Goal: Task Accomplishment & Management: Manage account settings

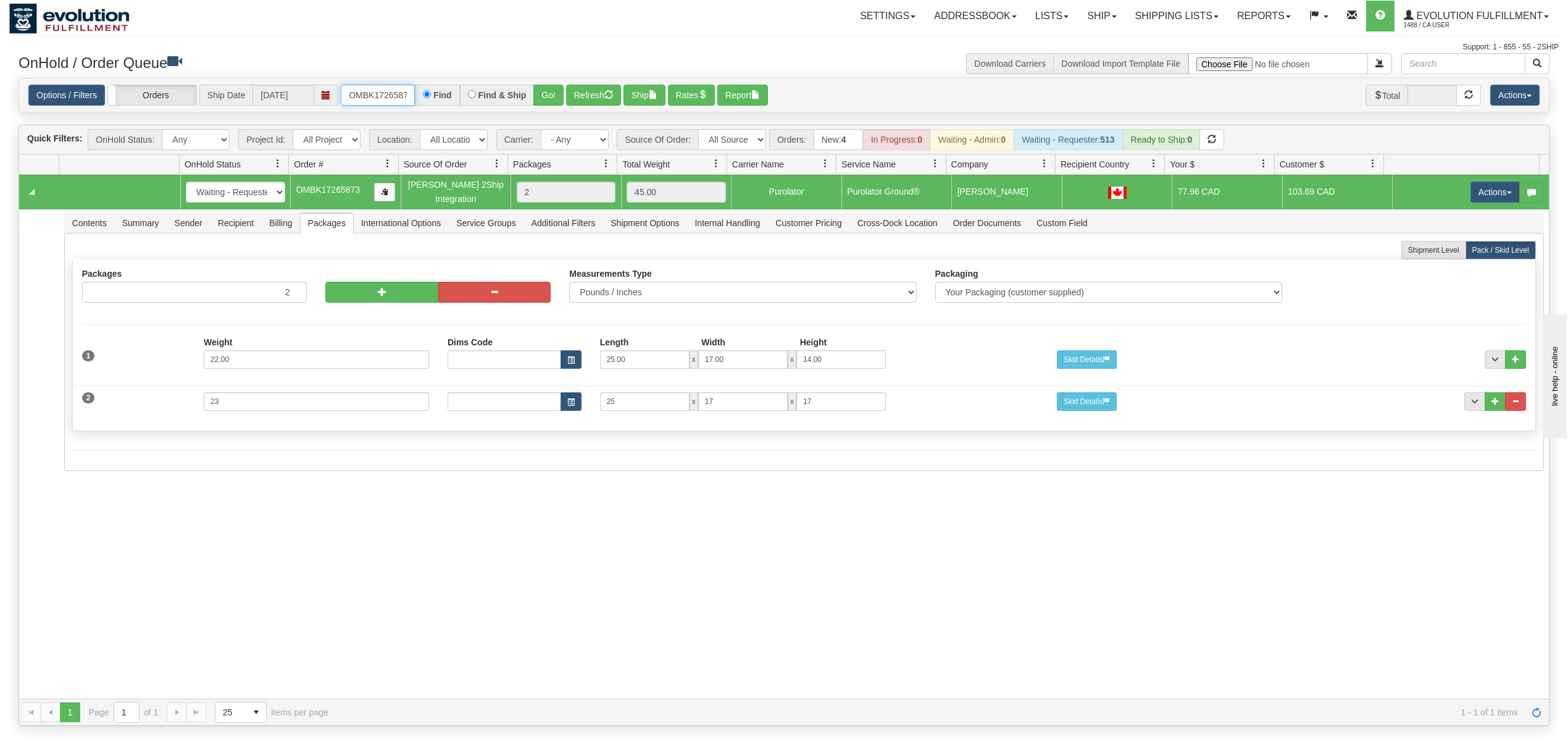
click at [412, 94] on input "OMBK17265873" at bounding box center [378, 95] width 74 height 21
click at [375, 104] on input "OMBK17265873" at bounding box center [378, 95] width 74 height 21
type input "OGF317465122"
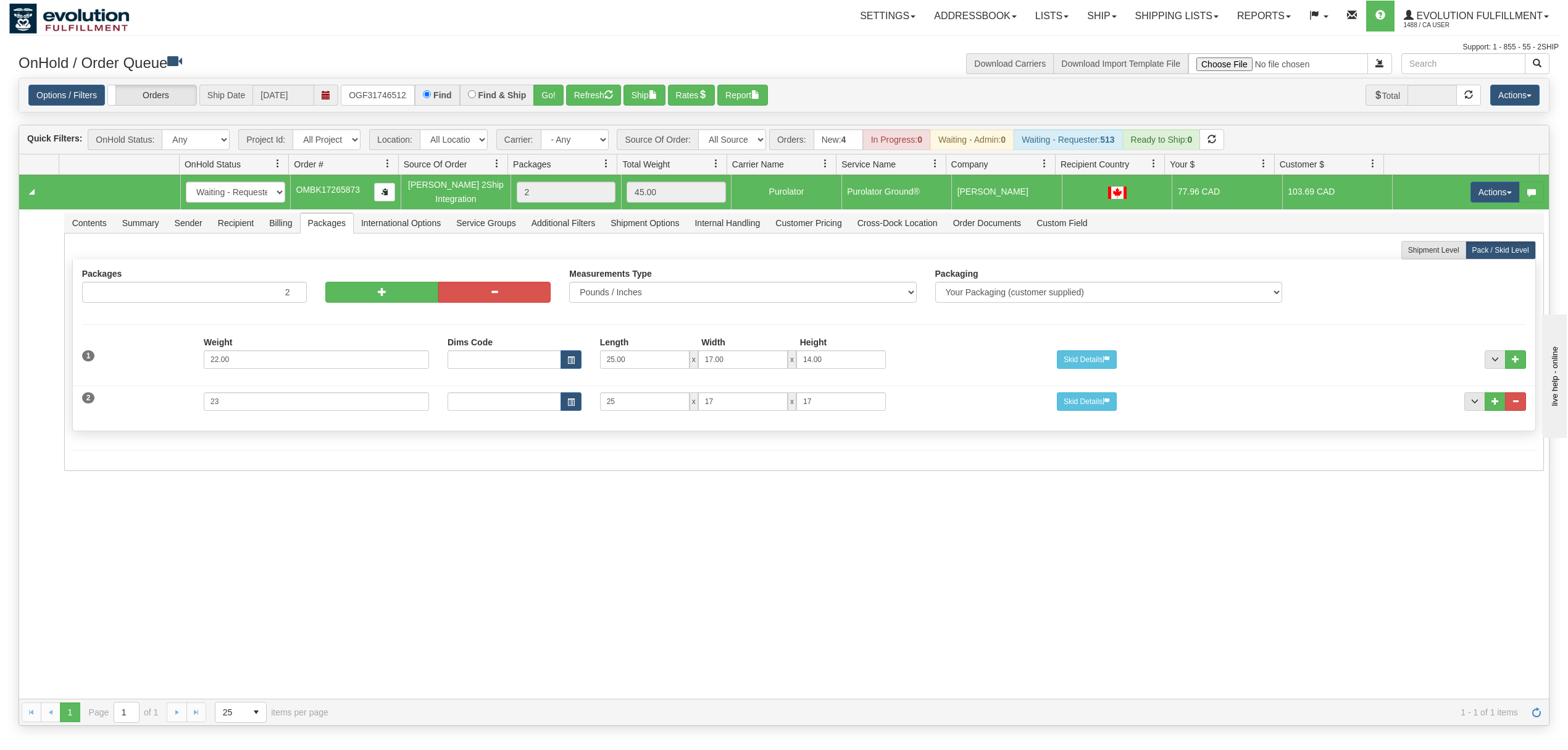
click at [544, 83] on div "Options / Filters Group Shipments Orders Ship Date [DATE] OGF317465122 Find Fin…" at bounding box center [784, 95] width 1531 height 33
click at [544, 85] on button "Go!" at bounding box center [549, 95] width 31 height 21
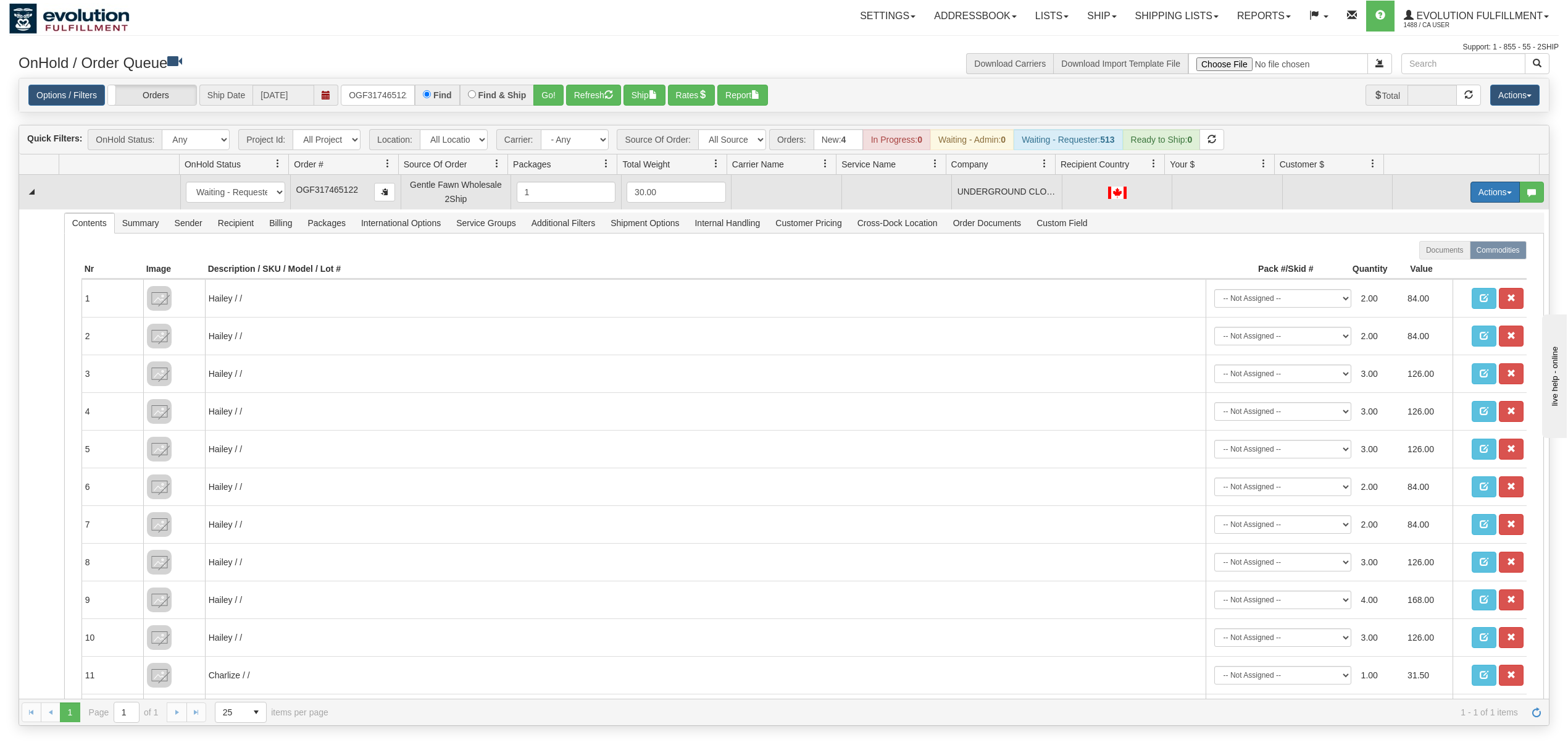
click at [1482, 195] on button "Actions" at bounding box center [1496, 192] width 50 height 21
click at [1437, 252] on span "Rate All Services" at bounding box center [1469, 247] width 74 height 10
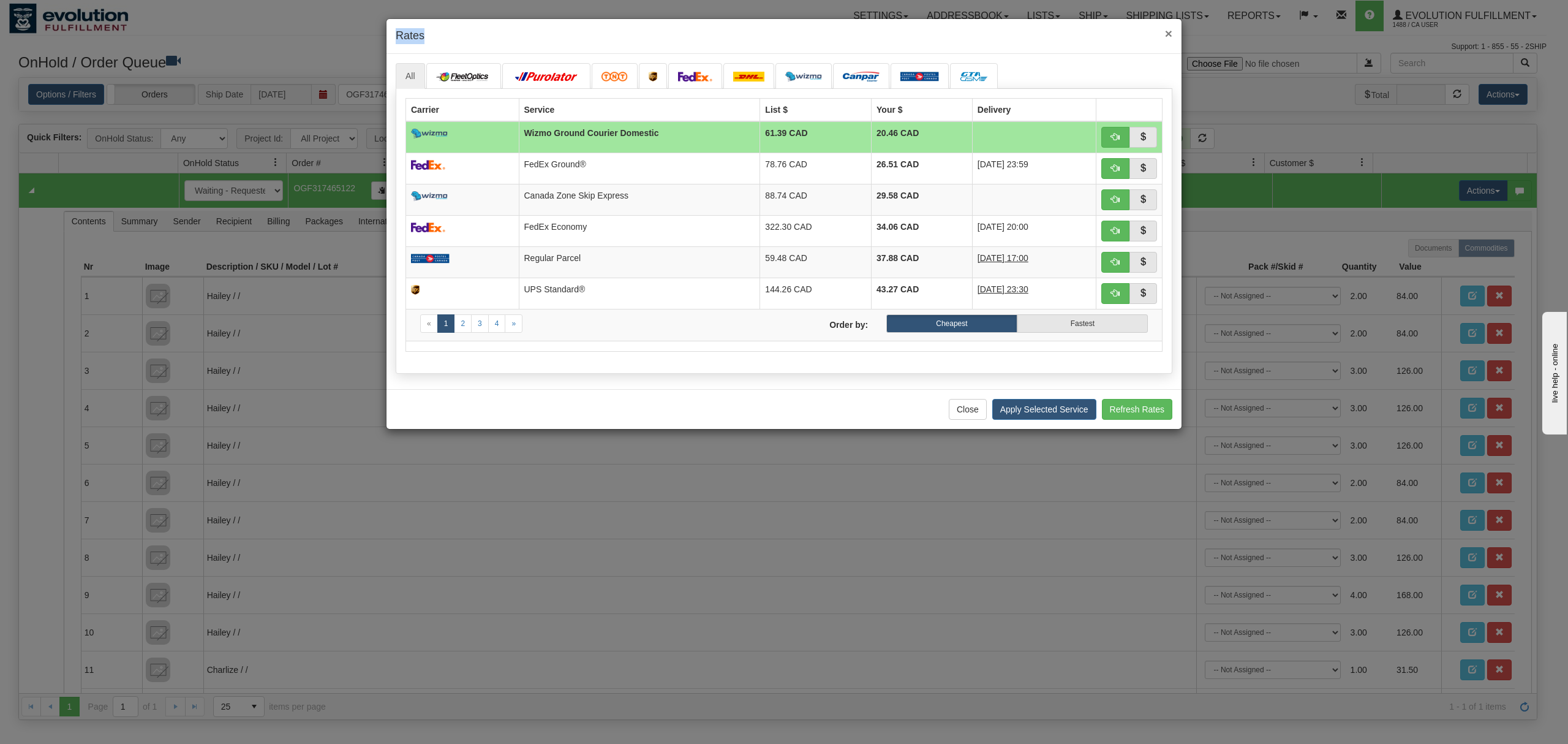
click at [1171, 30] on div "× Rates" at bounding box center [784, 36] width 795 height 35
click at [1171, 30] on span "×" at bounding box center [1168, 33] width 7 height 14
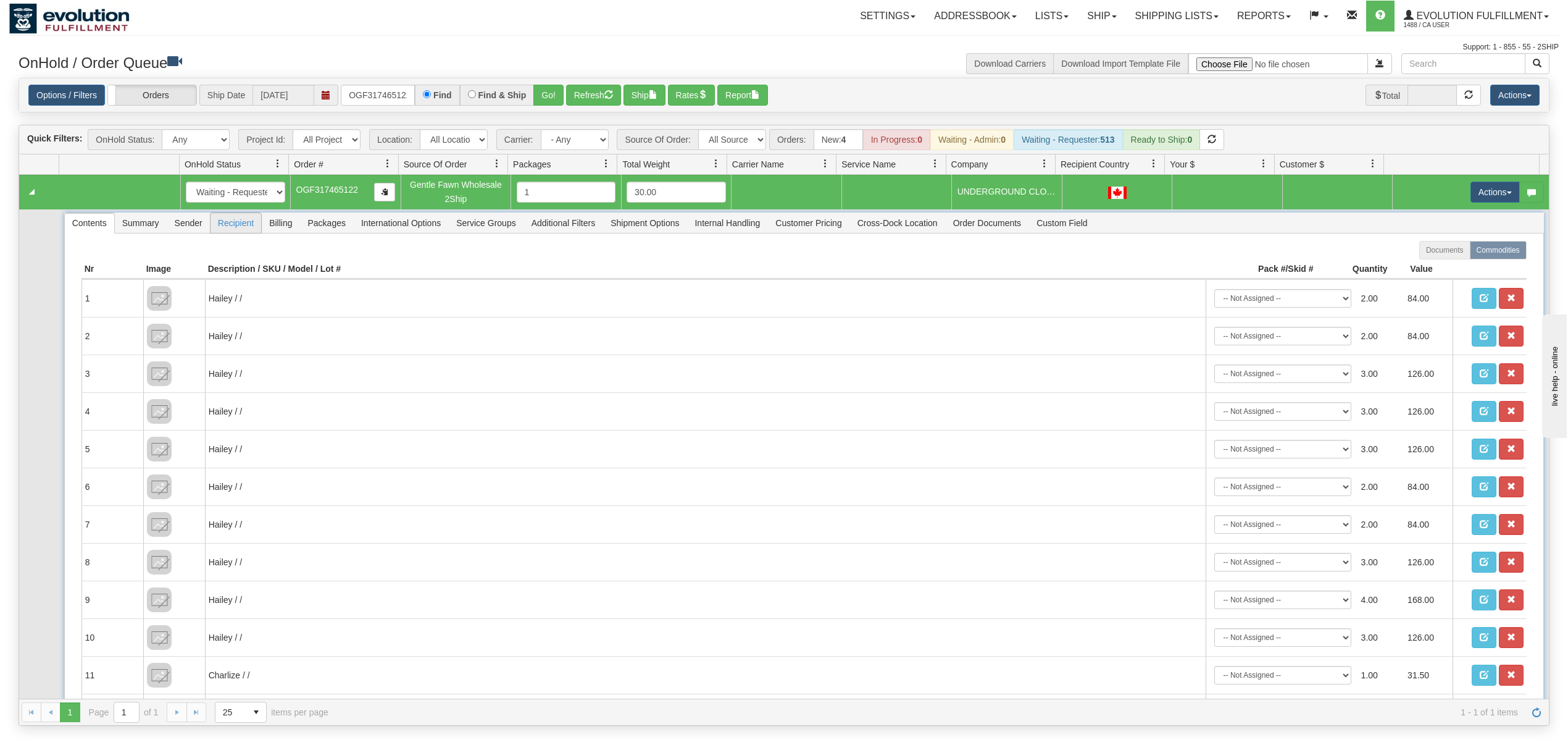
click at [234, 226] on span "Recipient" at bounding box center [235, 222] width 51 height 20
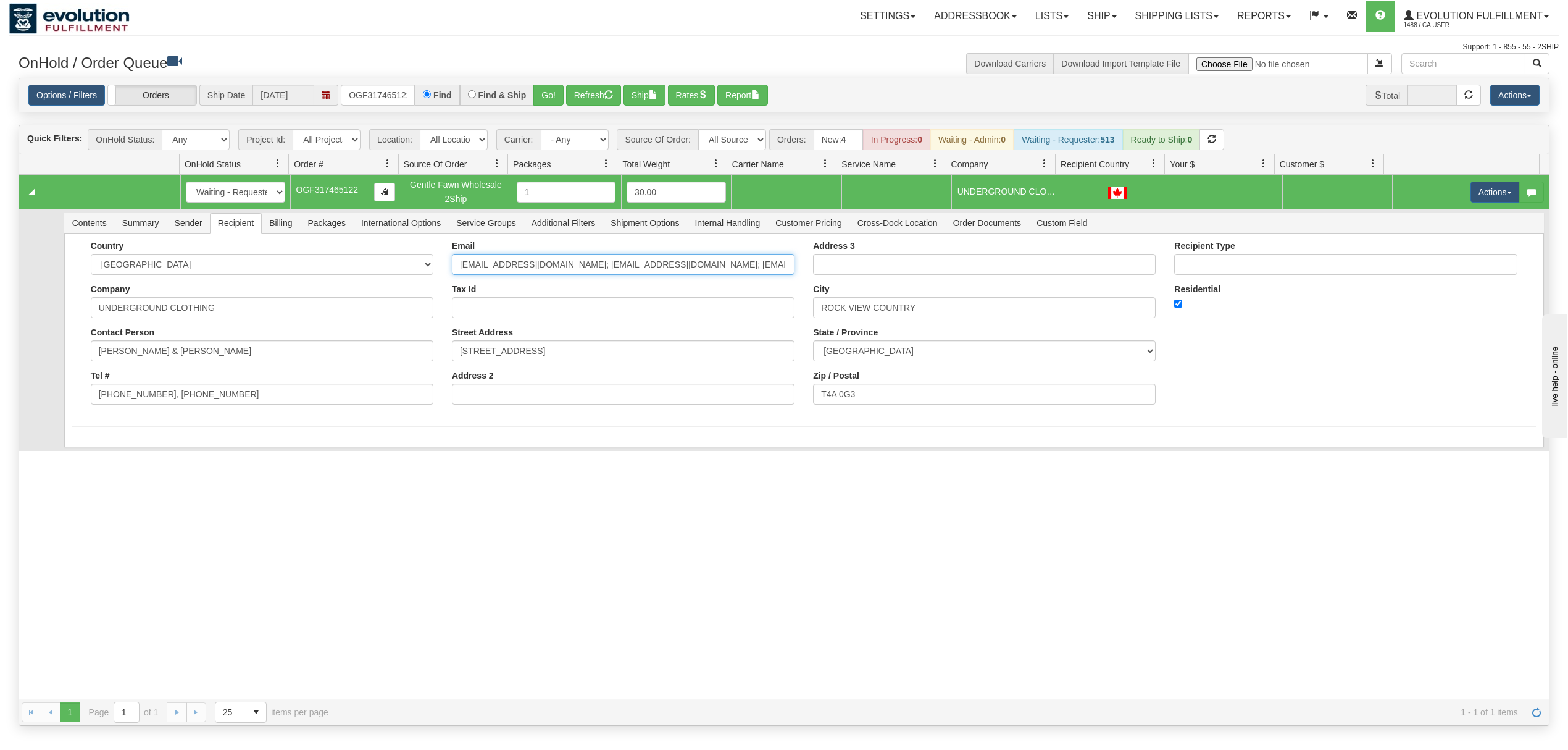
scroll to position [0, 184]
drag, startPoint x: 637, startPoint y: 261, endPoint x: 883, endPoint y: 272, distance: 246.2
click at [876, 272] on div "Country [GEOGRAPHIC_DATA] [GEOGRAPHIC_DATA] [GEOGRAPHIC_DATA] [GEOGRAPHIC_DATA]…" at bounding box center [804, 327] width 1464 height 173
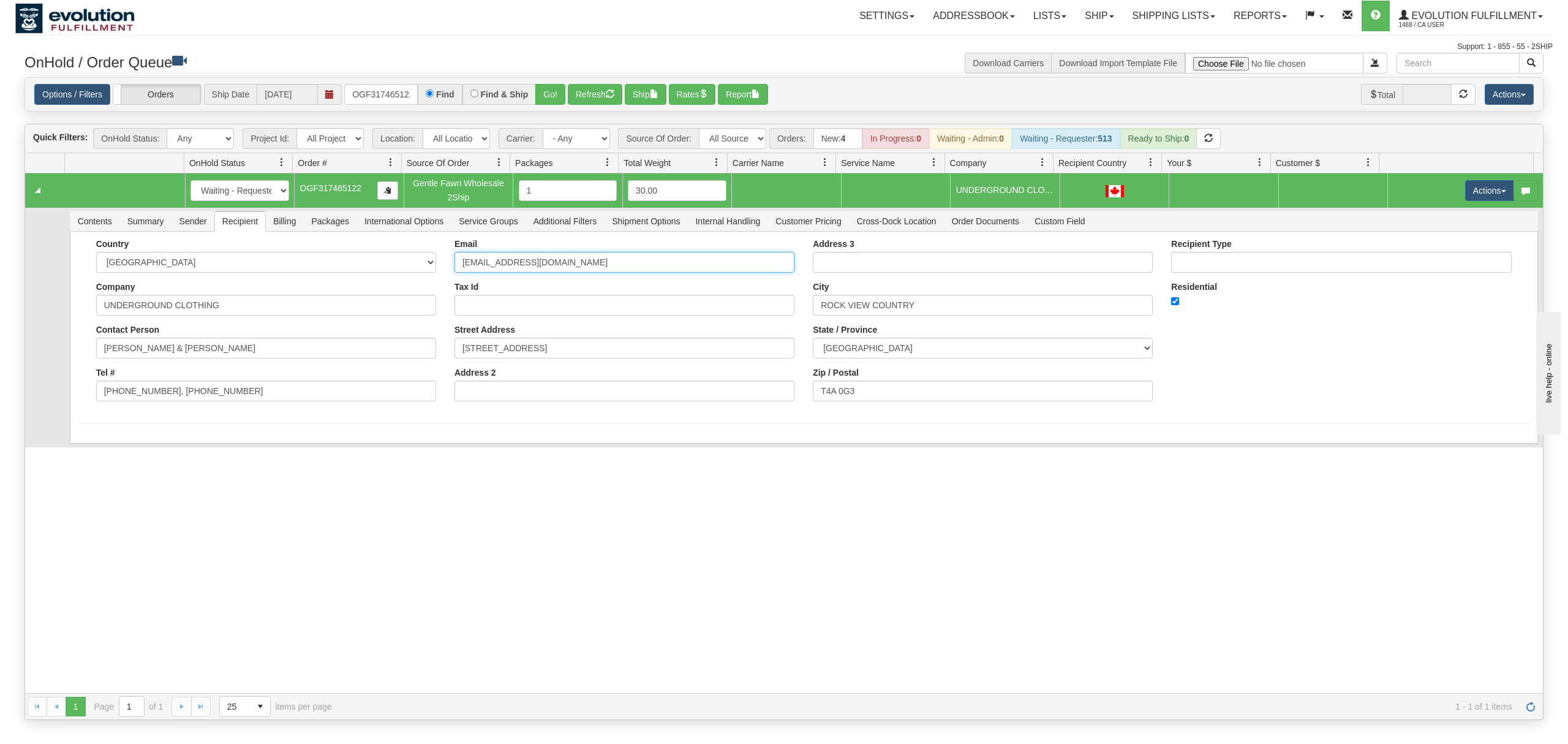
scroll to position [0, 0]
type input "[EMAIL_ADDRESS][DOMAIN_NAME]"
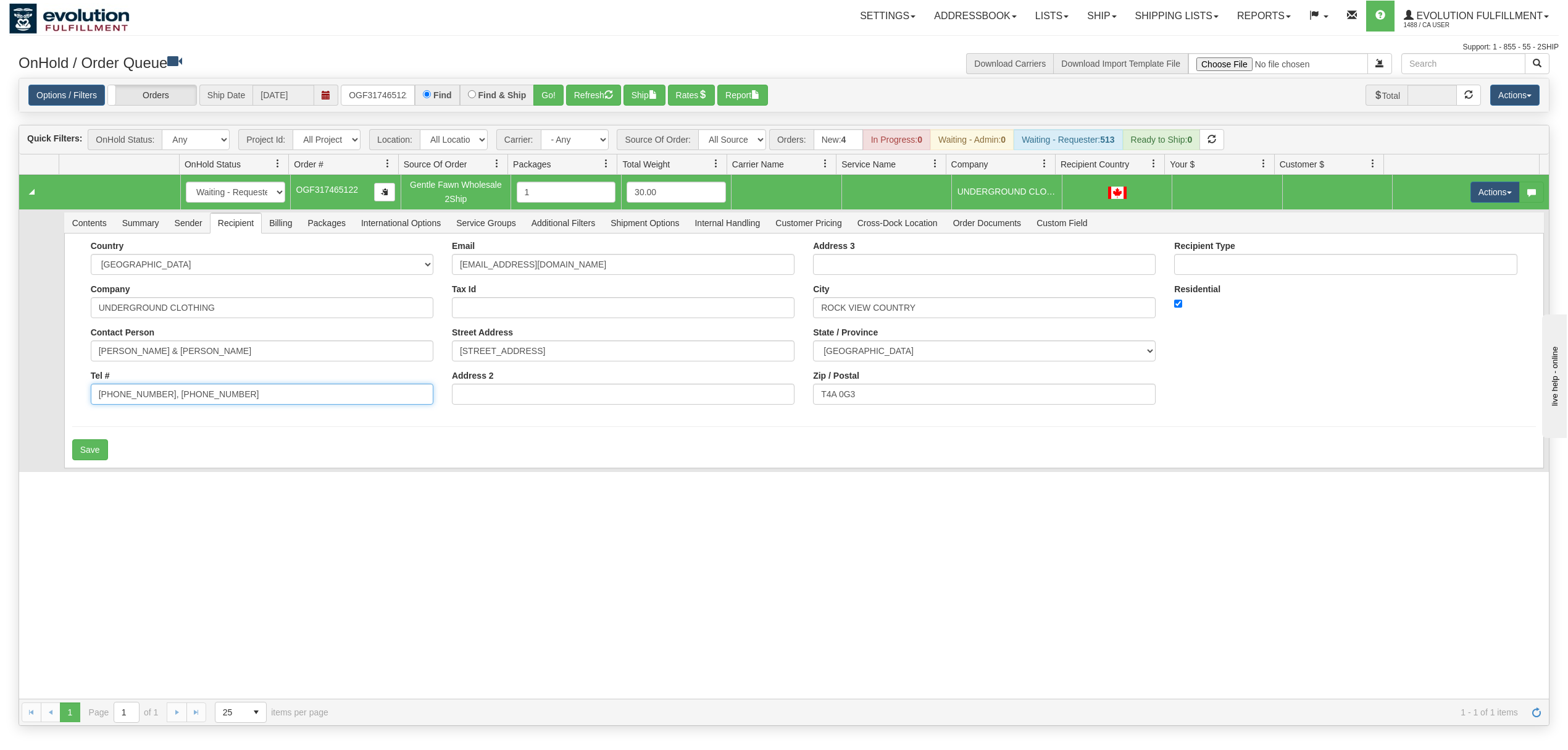
drag, startPoint x: 256, startPoint y: 396, endPoint x: 152, endPoint y: 412, distance: 105.2
click at [151, 412] on div "Country [GEOGRAPHIC_DATA] [GEOGRAPHIC_DATA] [GEOGRAPHIC_DATA] [GEOGRAPHIC_DATA]…" at bounding box center [262, 327] width 361 height 173
type input "[PHONE_NUMBER]"
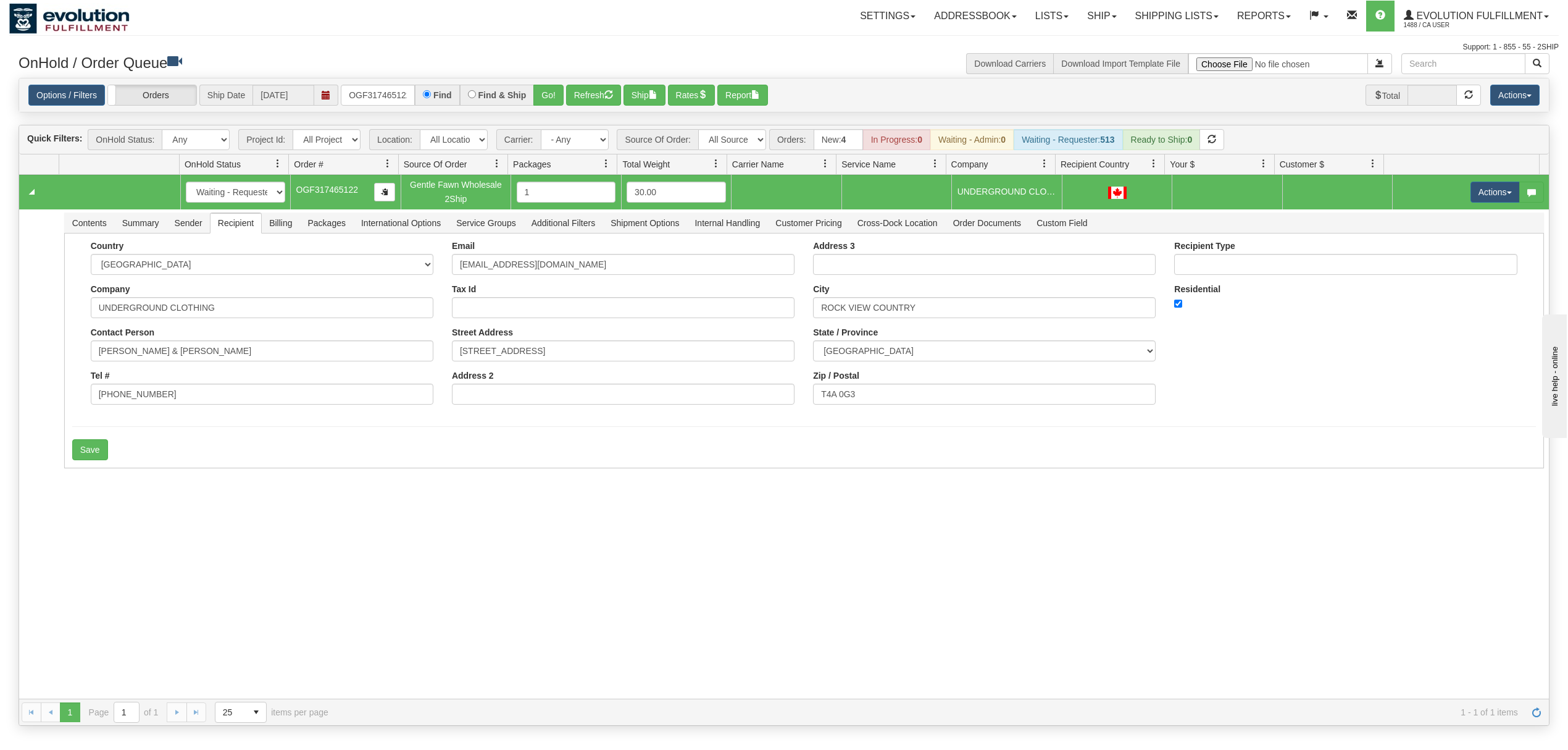
click at [66, 517] on div "31613420 EVOLUTION V3 91086884 0 New In Progress Waiting - Admin Waiting - Requ…" at bounding box center [784, 436] width 1531 height 523
click at [82, 452] on button "Save" at bounding box center [90, 449] width 36 height 21
click at [1471, 199] on button "Actions" at bounding box center [1496, 192] width 50 height 21
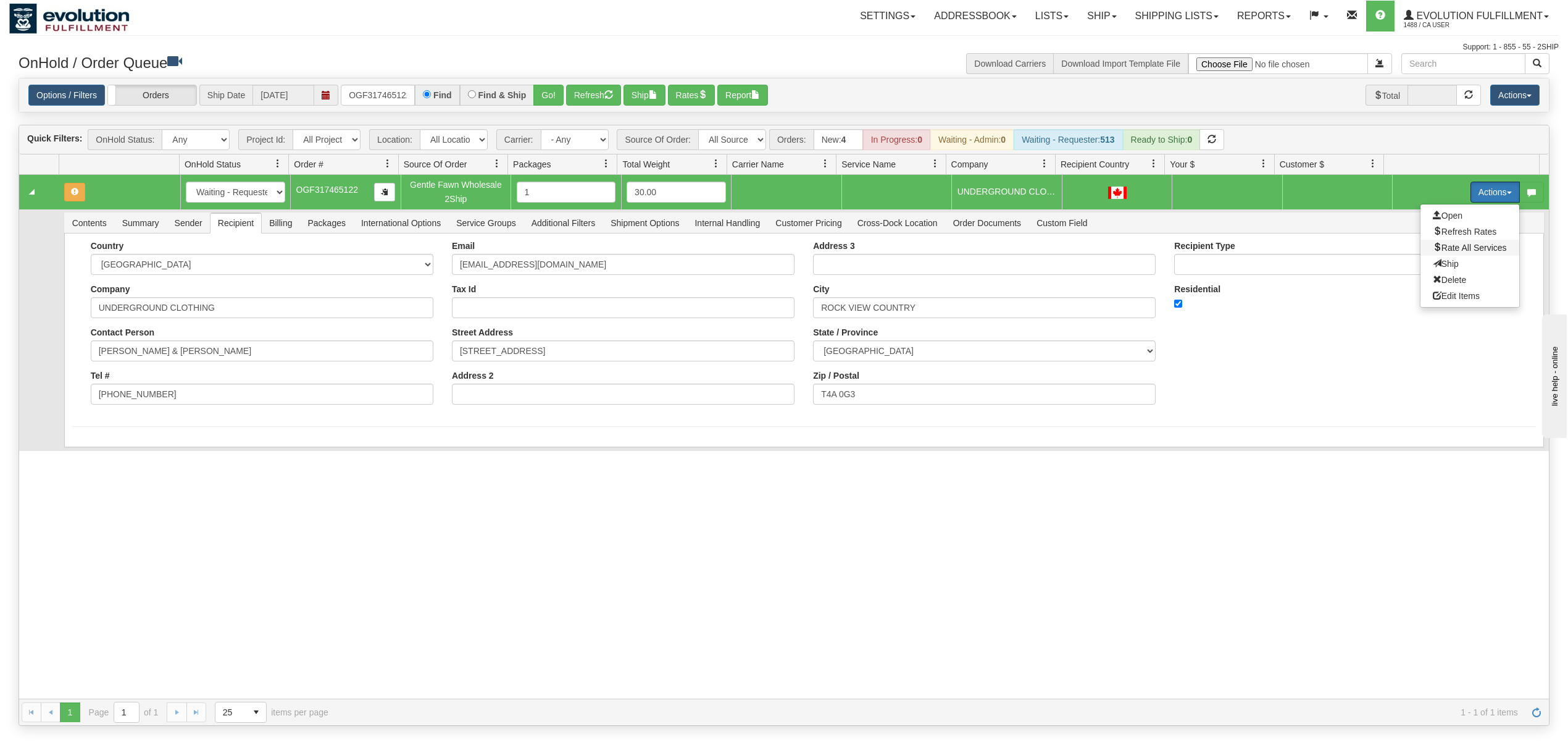
click at [1442, 247] on span "Rate All Services" at bounding box center [1469, 247] width 74 height 10
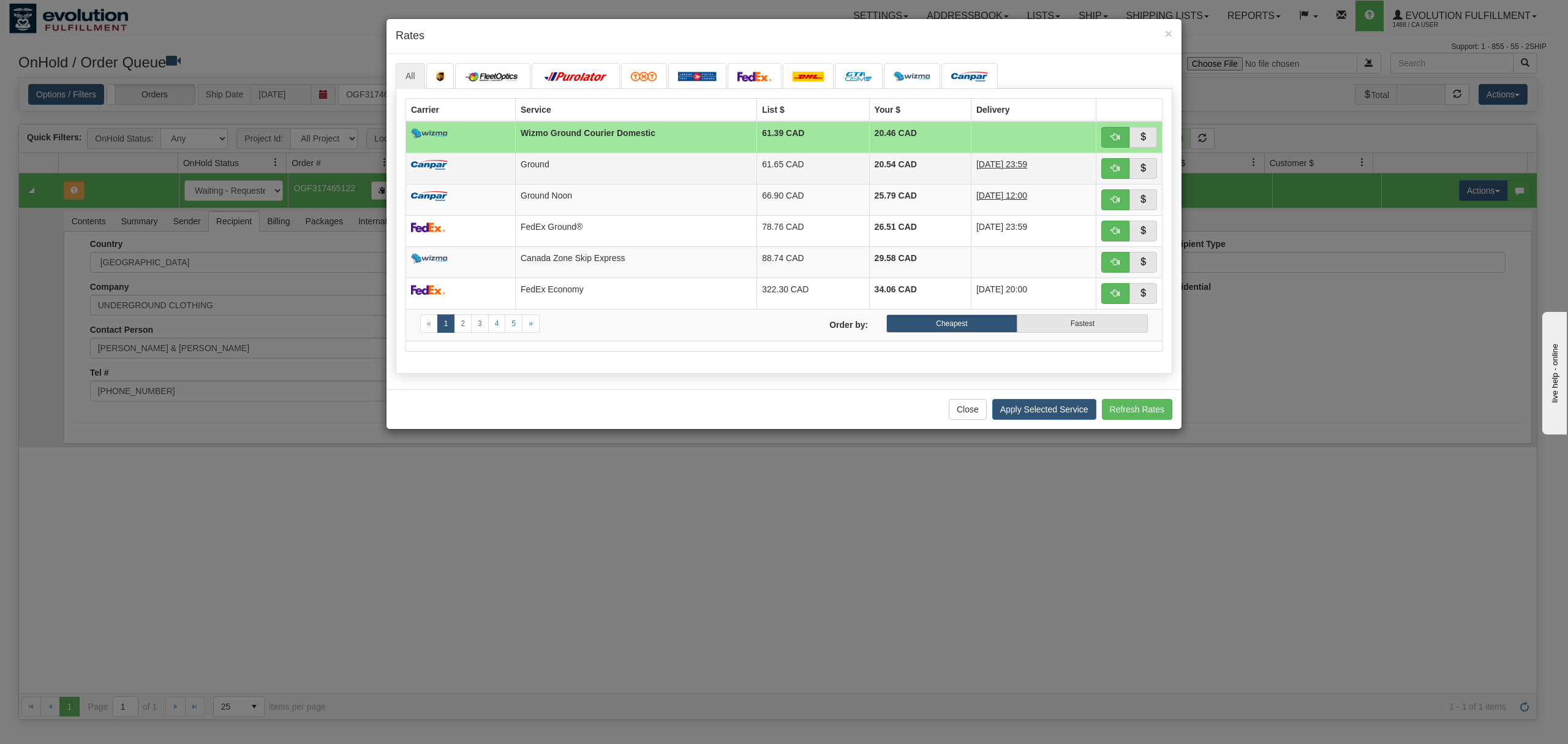
click at [918, 170] on td "20.54 CAD" at bounding box center [920, 168] width 102 height 31
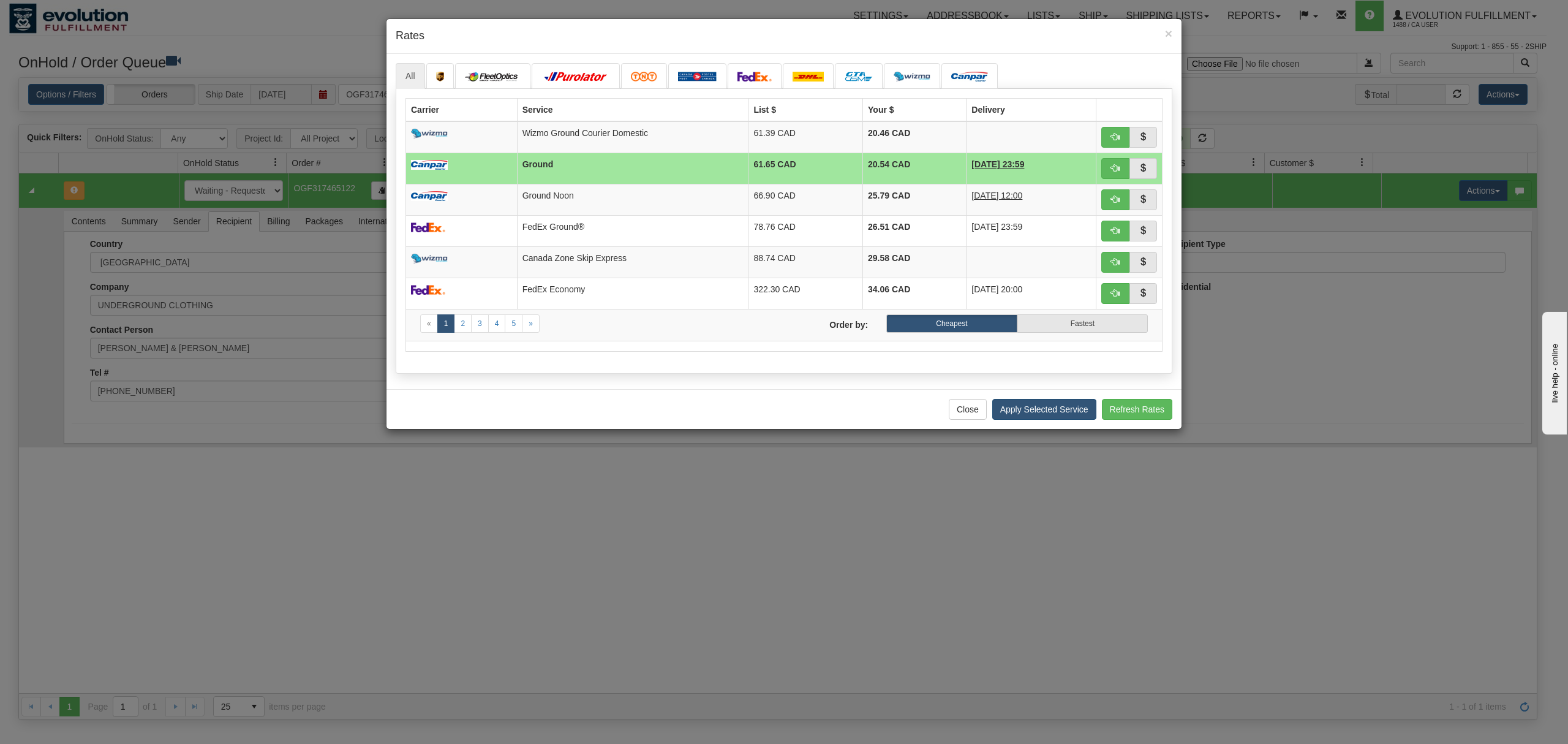
click at [1012, 404] on div "Close Apply Selected Service Refresh Rates" at bounding box center [784, 409] width 795 height 40
click at [1012, 409] on button "Apply Selected Service" at bounding box center [1044, 409] width 104 height 21
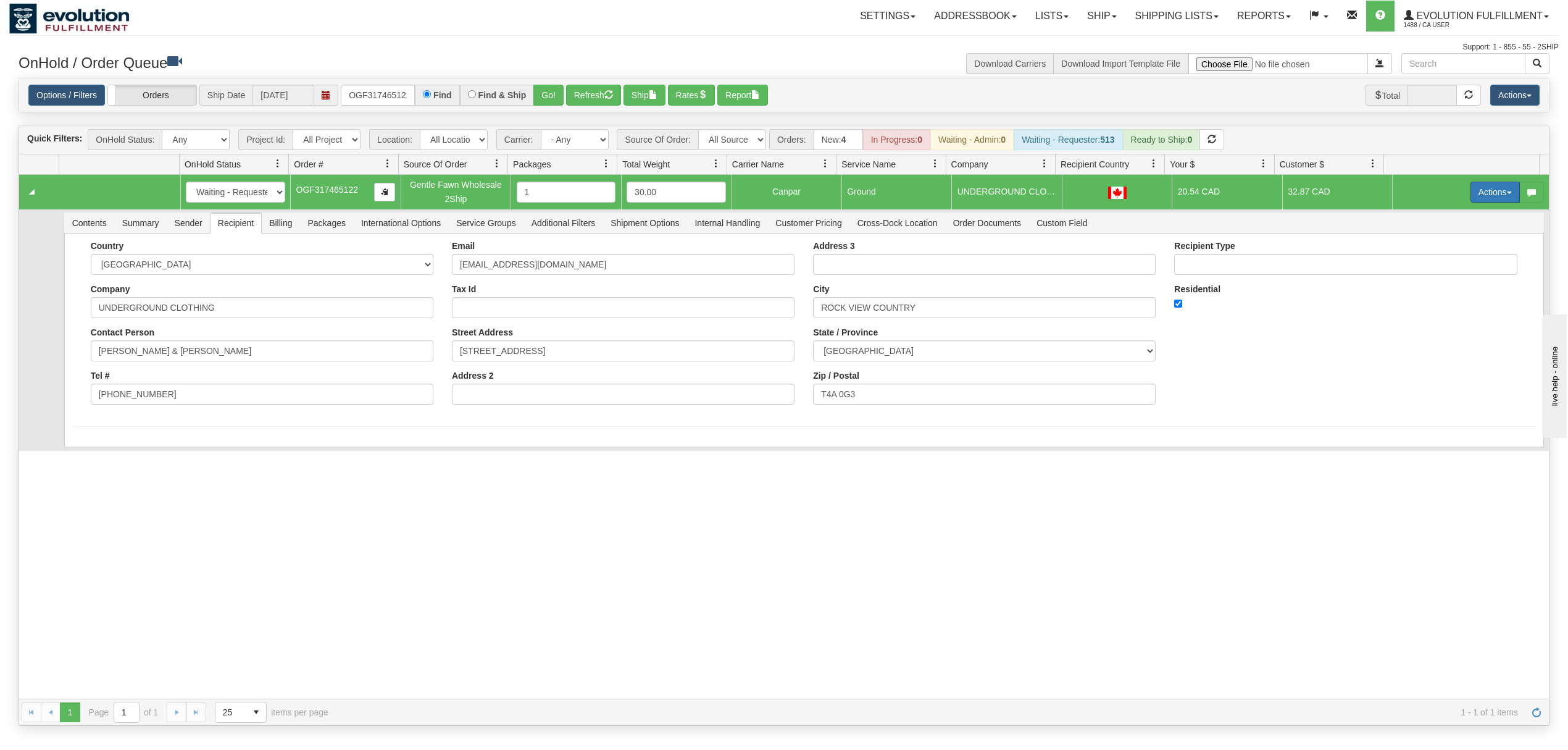
click at [1473, 193] on button "Actions" at bounding box center [1496, 192] width 50 height 21
click at [1433, 264] on span "Ship" at bounding box center [1446, 263] width 26 height 10
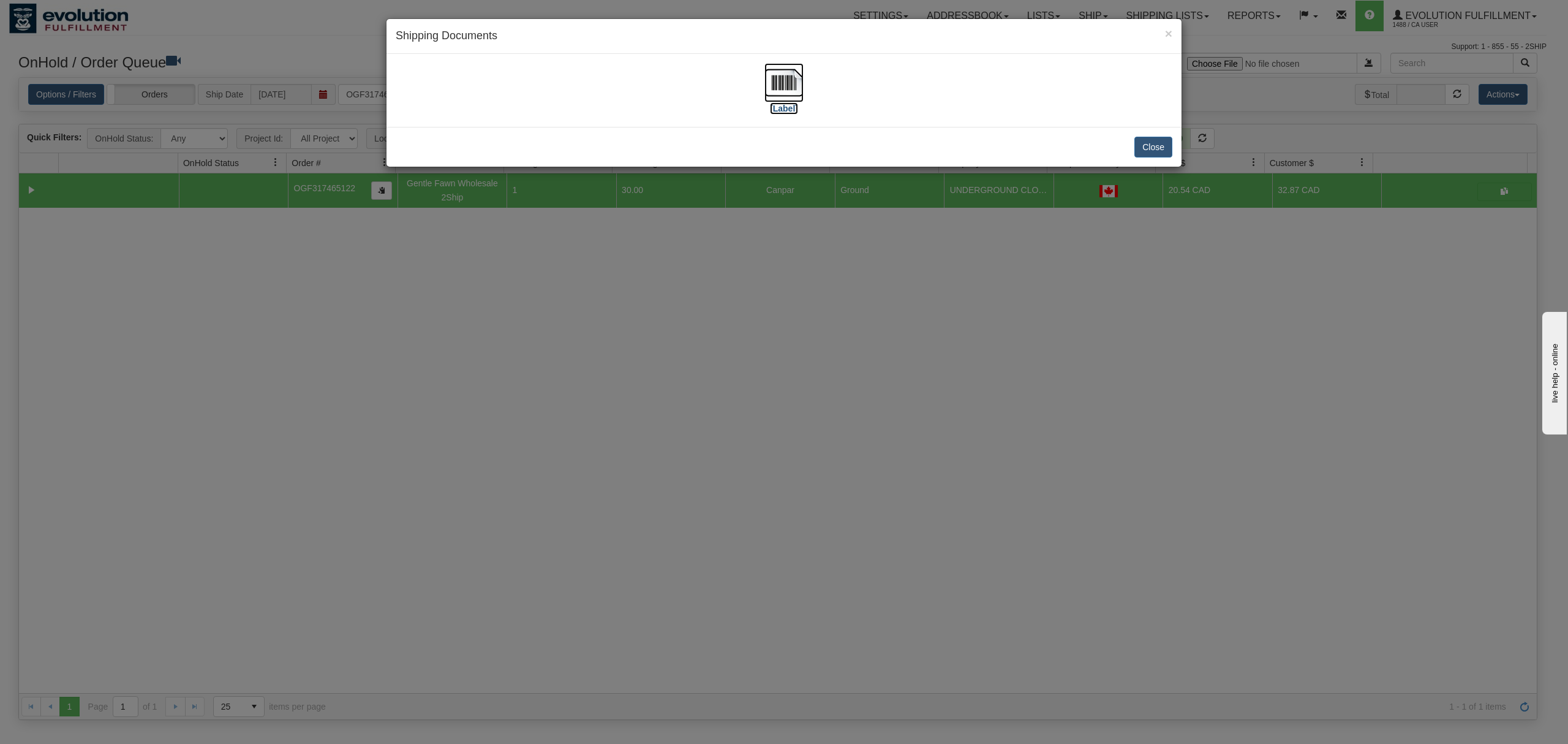
click at [790, 83] on img at bounding box center [784, 82] width 39 height 39
